Goal: Complete application form: Complete application form

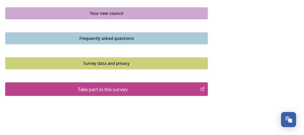
scroll to position [429, 0]
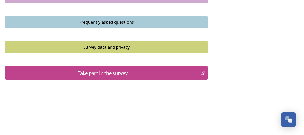
click at [144, 69] on div "Take part in the survey" at bounding box center [103, 73] width 190 height 8
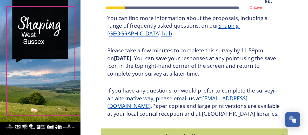
scroll to position [115, 0]
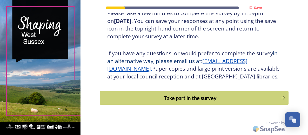
click at [194, 97] on div "Take part in the survey" at bounding box center [191, 98] width 176 height 8
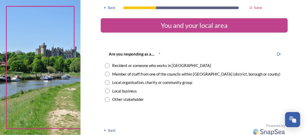
click at [106, 66] on input "radio" at bounding box center [107, 65] width 5 height 5
radio input "true"
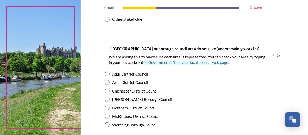
scroll to position [81, 0]
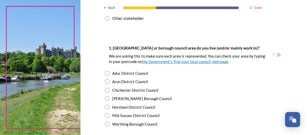
click at [107, 108] on input "radio" at bounding box center [107, 107] width 5 height 5
radio input "true"
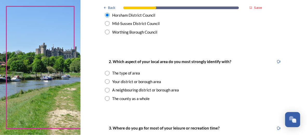
scroll to position [173, 0]
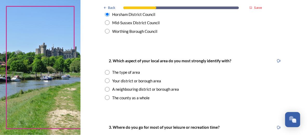
click at [106, 80] on input "radio" at bounding box center [107, 80] width 5 height 5
radio input "true"
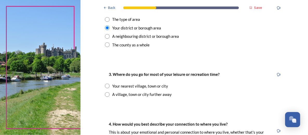
scroll to position [227, 0]
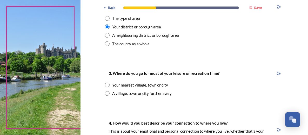
click at [105, 85] on input "radio" at bounding box center [107, 84] width 5 height 5
radio input "true"
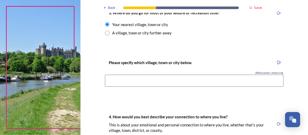
scroll to position [288, 0]
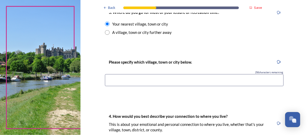
click at [175, 79] on input at bounding box center [194, 80] width 179 height 12
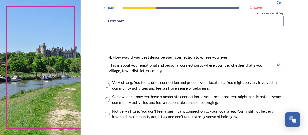
scroll to position [348, 0]
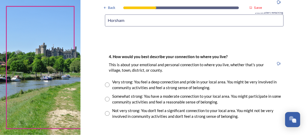
type input "Horsham"
click at [105, 85] on input "radio" at bounding box center [107, 84] width 5 height 5
radio input "true"
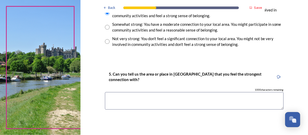
scroll to position [424, 0]
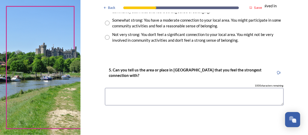
click at [167, 101] on textarea at bounding box center [194, 96] width 179 height 17
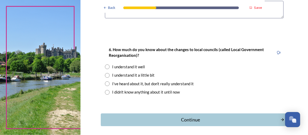
scroll to position [511, 0]
type textarea "Horsham"
click at [138, 73] on div "I understand it a little bit" at bounding box center [133, 75] width 42 height 6
radio input "true"
click at [180, 119] on div "Continue" at bounding box center [191, 119] width 176 height 7
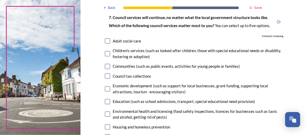
scroll to position [47, 0]
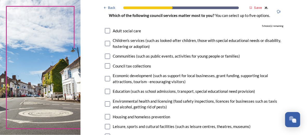
click at [108, 58] on input "checkbox" at bounding box center [107, 56] width 5 height 5
checkbox input "true"
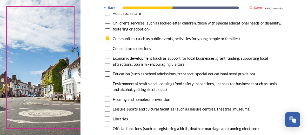
scroll to position [64, 0]
click at [107, 74] on input "checkbox" at bounding box center [107, 73] width 5 height 5
checkbox input "true"
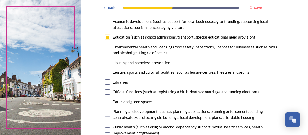
scroll to position [101, 0]
click at [106, 73] on input "checkbox" at bounding box center [107, 71] width 5 height 5
checkbox input "true"
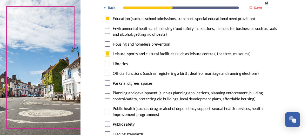
scroll to position [123, 0]
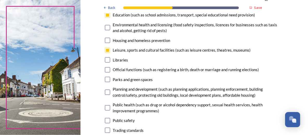
click at [106, 79] on input "checkbox" at bounding box center [107, 79] width 5 height 5
checkbox input "true"
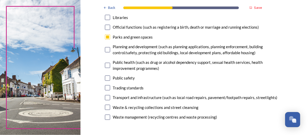
scroll to position [165, 0]
click at [107, 77] on input "checkbox" at bounding box center [107, 77] width 5 height 5
checkbox input "true"
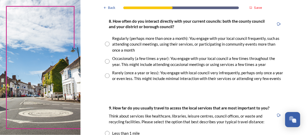
scroll to position [293, 0]
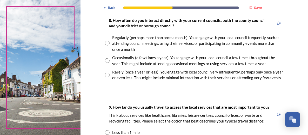
click at [106, 75] on input "radio" at bounding box center [107, 75] width 5 height 5
radio input "true"
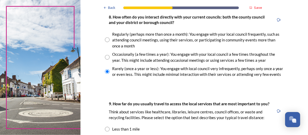
scroll to position [296, 0]
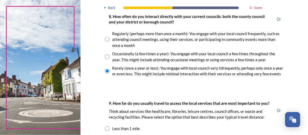
click at [106, 40] on input "radio" at bounding box center [107, 39] width 5 height 5
radio input "true"
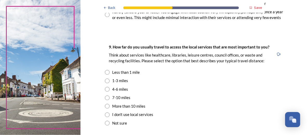
scroll to position [354, 0]
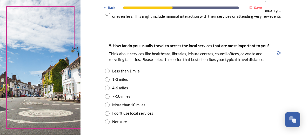
click at [106, 80] on input "radio" at bounding box center [107, 79] width 5 height 5
radio input "true"
click at [105, 71] on input "radio" at bounding box center [107, 71] width 5 height 5
radio input "true"
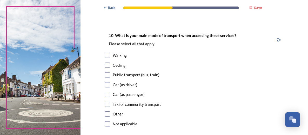
scroll to position [470, 0]
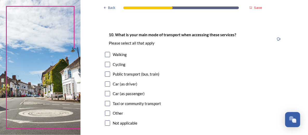
click at [107, 83] on input "checkbox" at bounding box center [107, 83] width 5 height 5
checkbox input "true"
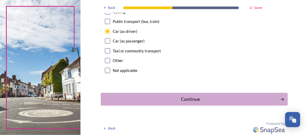
scroll to position [523, 0]
click at [169, 100] on div "Continue" at bounding box center [191, 98] width 176 height 7
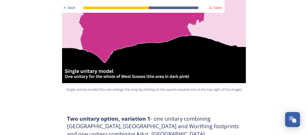
scroll to position [197, 0]
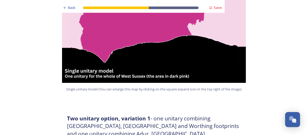
drag, startPoint x: 169, startPoint y: 100, endPoint x: 152, endPoint y: 104, distance: 17.7
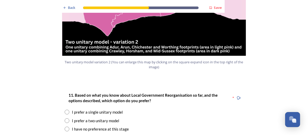
scroll to position [636, 0]
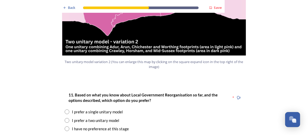
click at [107, 117] on div "I prefer a two unitary model" at bounding box center [95, 120] width 47 height 6
radio input "true"
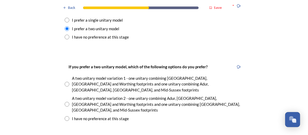
scroll to position [728, 0]
click at [65, 82] on input "radio" at bounding box center [67, 84] width 5 height 5
radio input "true"
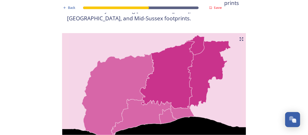
scroll to position [540, 0]
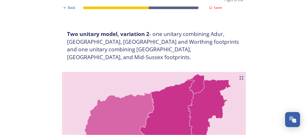
click at [140, 72] on img at bounding box center [154, 137] width 187 height 130
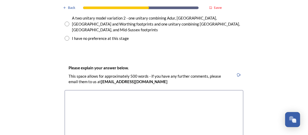
scroll to position [808, 0]
click at [125, 90] on textarea at bounding box center [154, 119] width 179 height 59
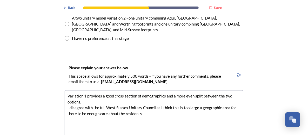
click at [110, 90] on textarea "Variation 1 provides a good cross section of demographics and a more even split…" at bounding box center [154, 119] width 179 height 59
click at [146, 90] on textarea "Variation 1 provides a good cross section of demographics and a more even split…" at bounding box center [154, 119] width 179 height 59
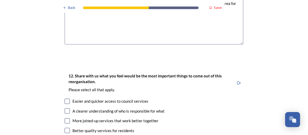
scroll to position [912, 0]
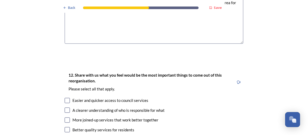
type textarea "Variation 1 provides a good cross section of demographics and a more even split…"
click at [65, 98] on input "checkbox" at bounding box center [67, 100] width 5 height 5
checkbox input "true"
click at [65, 107] on input "checkbox" at bounding box center [67, 109] width 5 height 5
checkbox input "true"
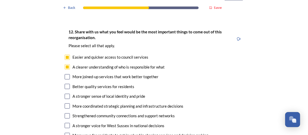
scroll to position [957, 0]
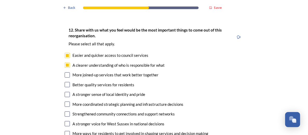
click at [66, 121] on input "checkbox" at bounding box center [67, 123] width 5 height 5
checkbox input "true"
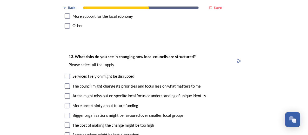
scroll to position [1085, 0]
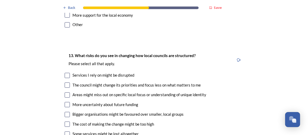
click at [65, 92] on div "Areas might miss out on specific local focus or understanding of unique identity" at bounding box center [154, 95] width 179 height 6
checkbox input "true"
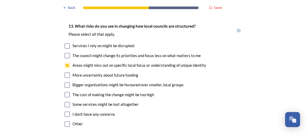
scroll to position [1116, 0]
click at [65, 72] on input "checkbox" at bounding box center [67, 74] width 5 height 5
checkbox input "true"
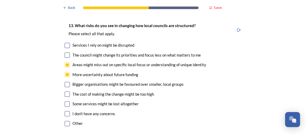
click at [65, 91] on input "checkbox" at bounding box center [67, 93] width 5 height 5
checkbox input "true"
click at [65, 101] on input "checkbox" at bounding box center [67, 103] width 5 height 5
checkbox input "true"
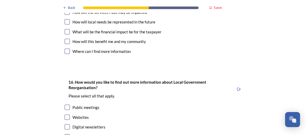
scroll to position [1596, 0]
